Goal: Find specific page/section: Find specific page/section

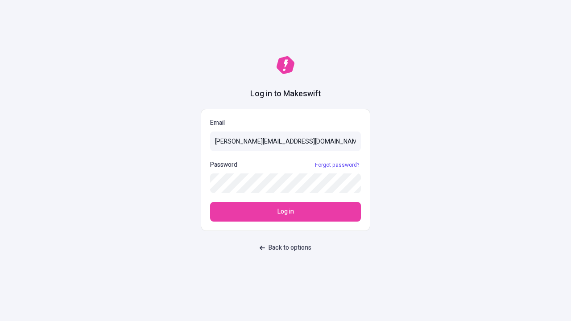
type input "[PERSON_NAME][EMAIL_ADDRESS][DOMAIN_NAME]"
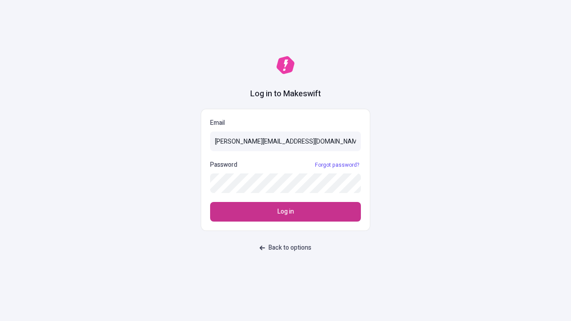
click at [285, 212] on span "Log in" at bounding box center [285, 212] width 17 height 10
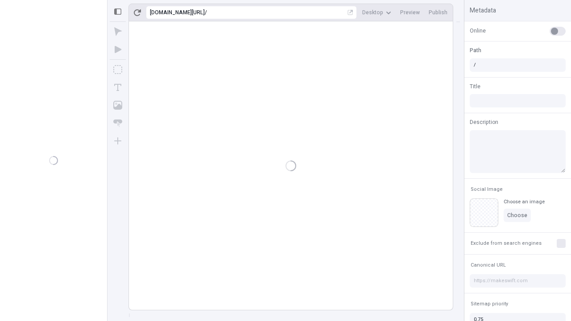
type input "/deep-link-cerno"
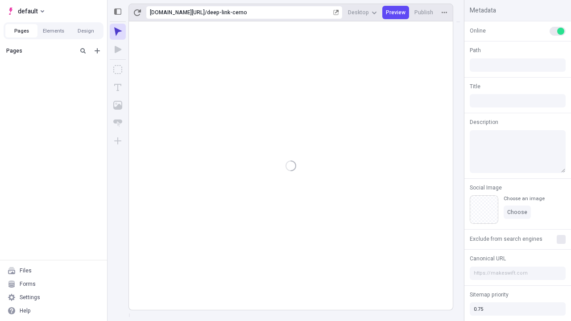
type input "/deep-link-cerno"
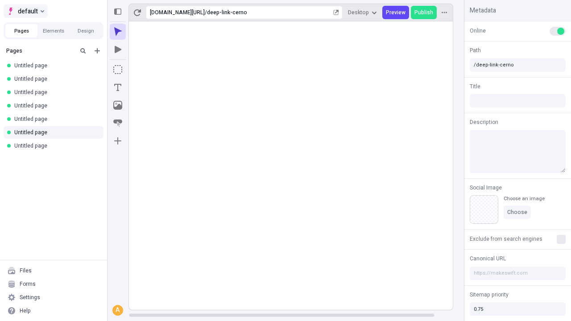
click at [25, 11] on span "default" at bounding box center [28, 11] width 20 height 11
